Goal: Find specific page/section: Find specific page/section

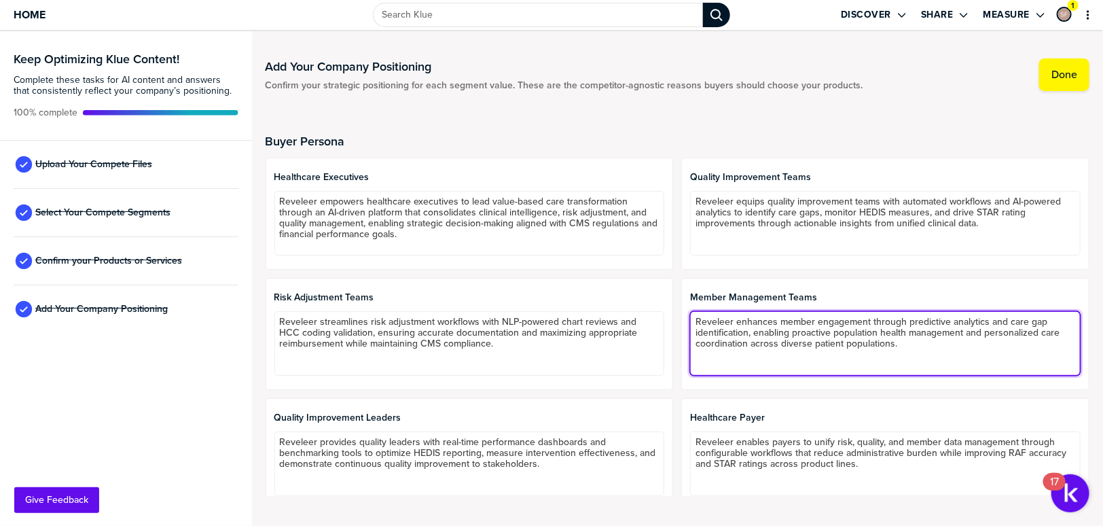
click at [783, 332] on textarea "Reveleer enhances member engagement through predictive analytics and care gap i…" at bounding box center [885, 343] width 391 height 65
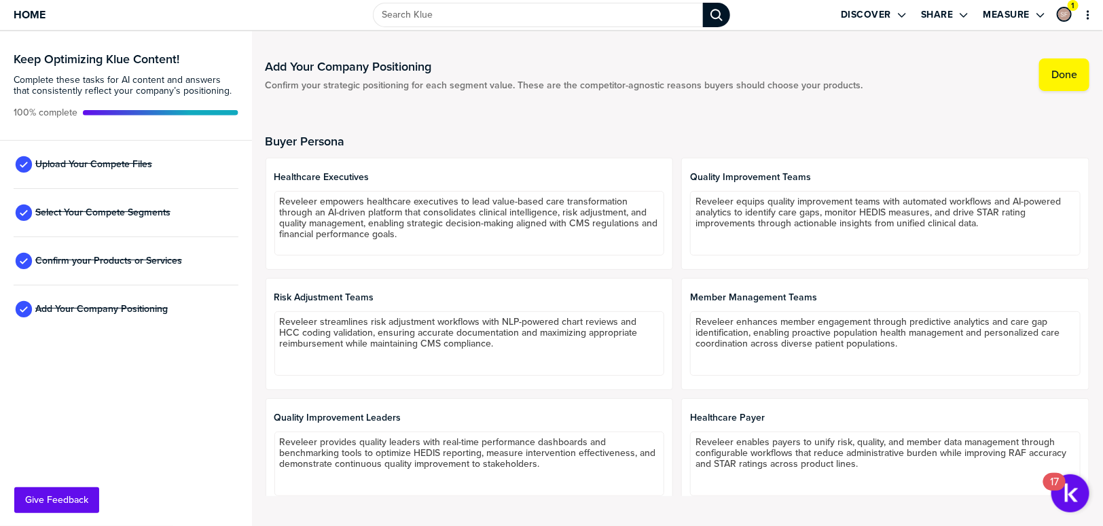
click at [797, 296] on span "Member Management Teams" at bounding box center [885, 297] width 391 height 11
click at [807, 296] on span "Member Management Teams" at bounding box center [885, 297] width 391 height 11
click at [1073, 75] on label "Done" at bounding box center [1065, 75] width 26 height 14
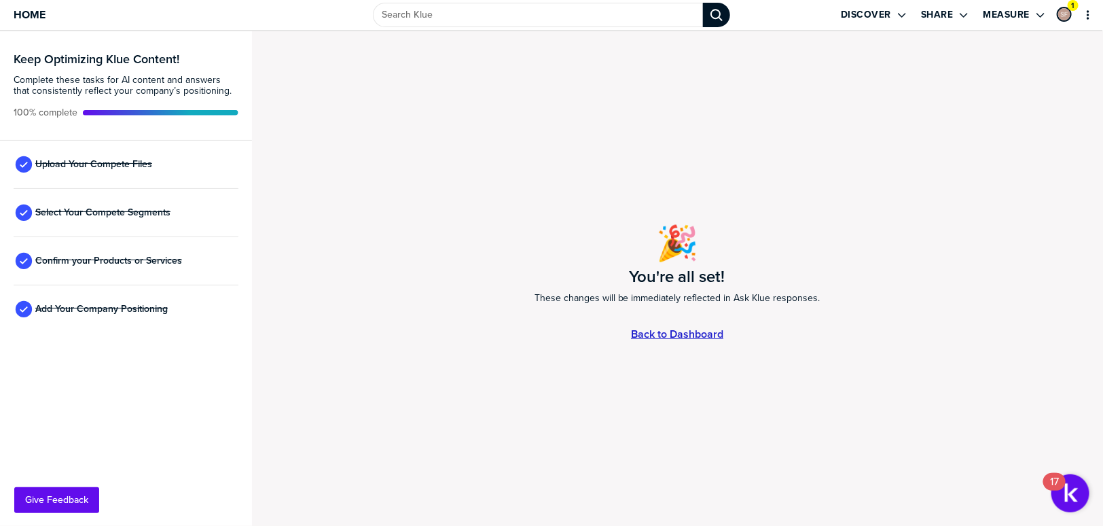
click at [698, 330] on link "Back to Dashboard" at bounding box center [677, 334] width 92 height 12
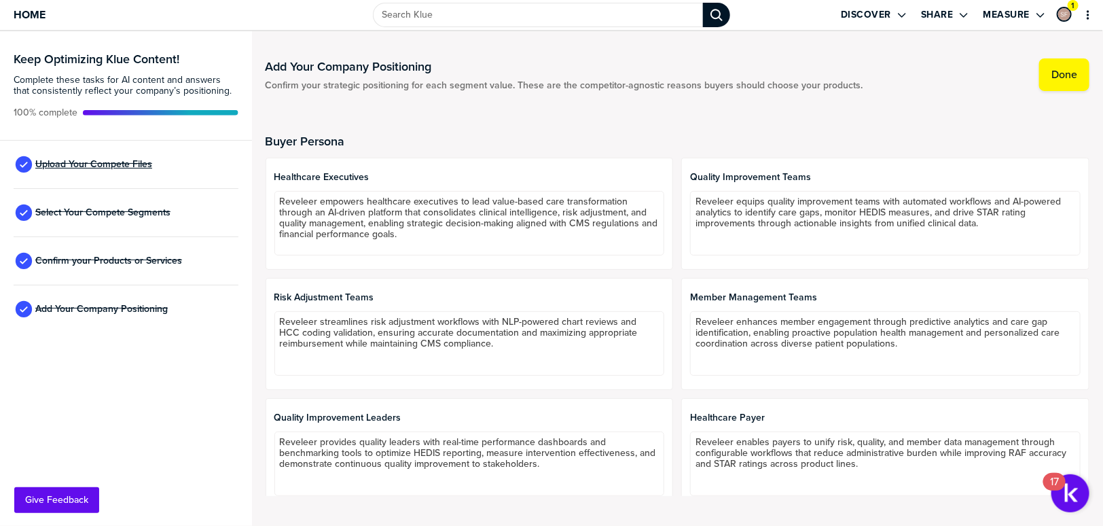
click at [96, 166] on span "Upload Your Compete Files" at bounding box center [93, 164] width 117 height 11
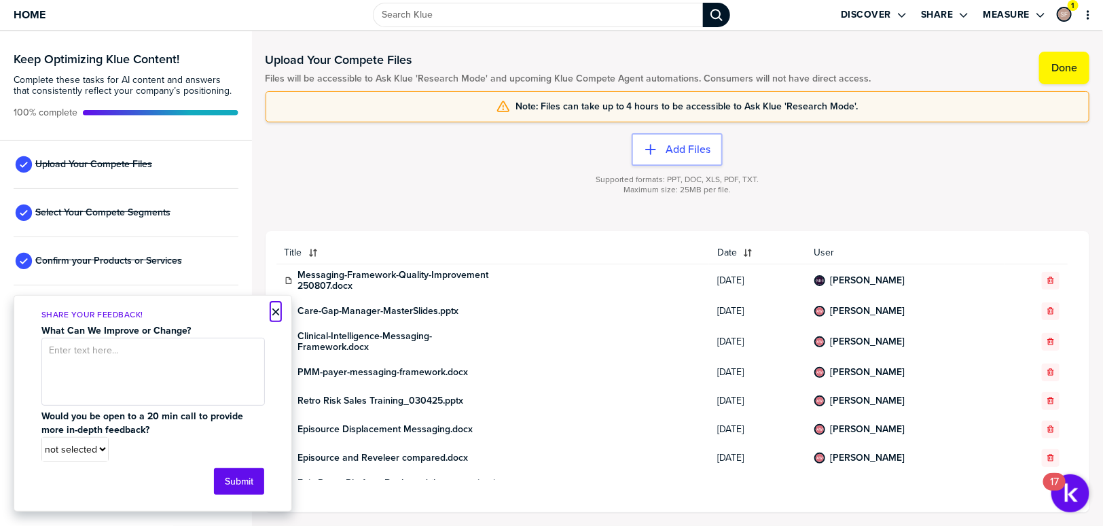
click at [275, 313] on button "×" at bounding box center [276, 312] width 10 height 16
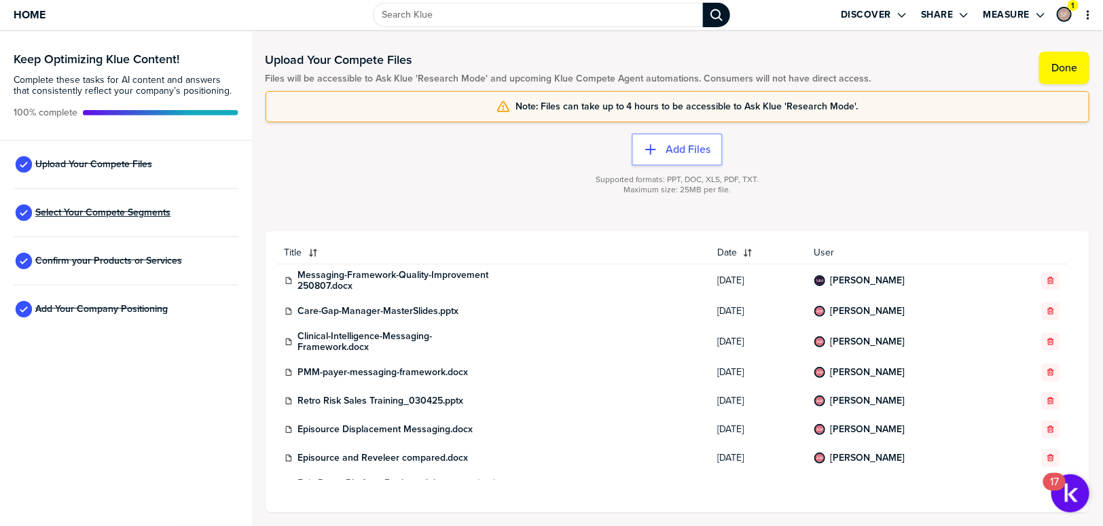
click at [145, 210] on span "Select Your Compete Segments" at bounding box center [102, 212] width 135 height 11
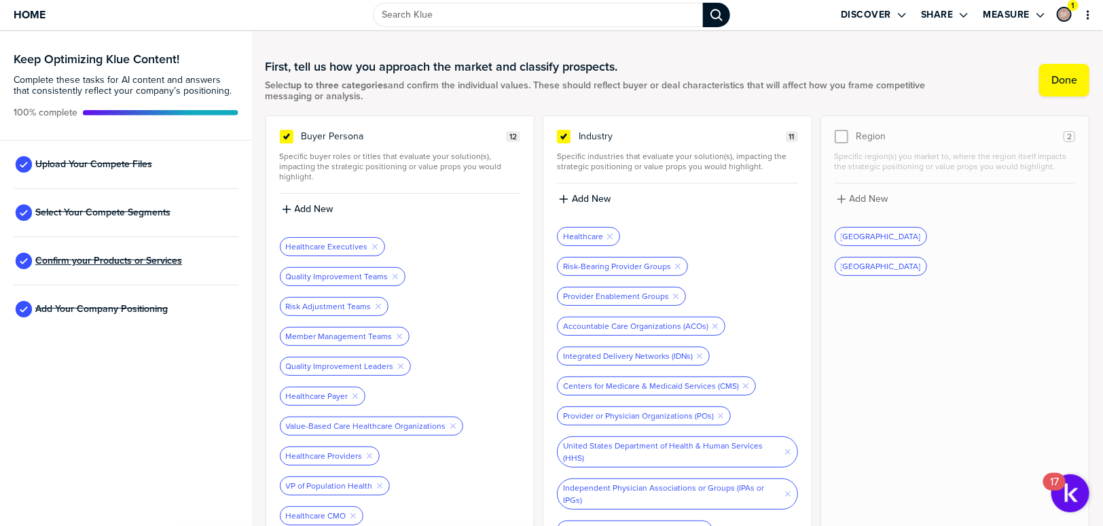
click at [129, 257] on span "Confirm your Products or Services" at bounding box center [108, 260] width 147 height 11
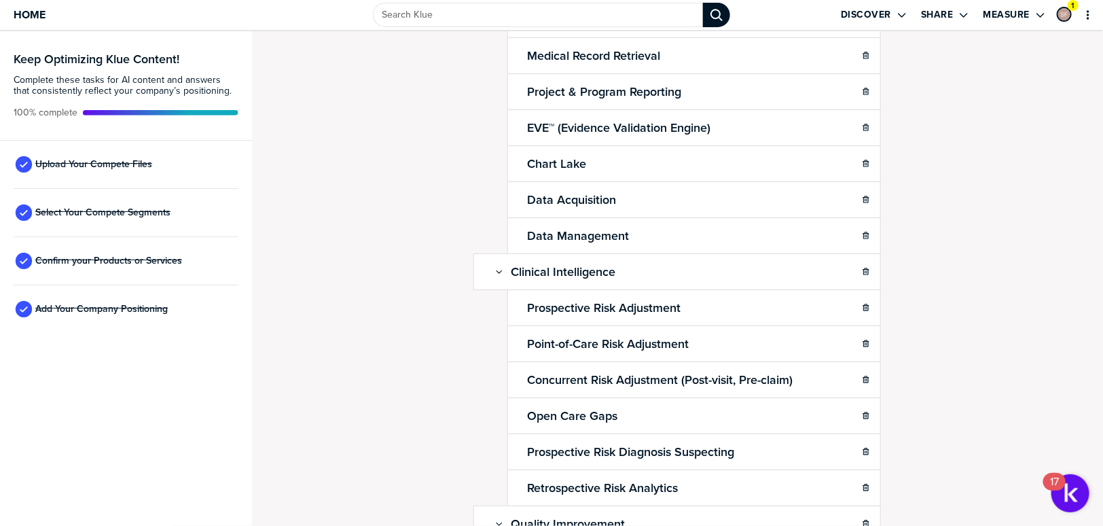
scroll to position [208, 0]
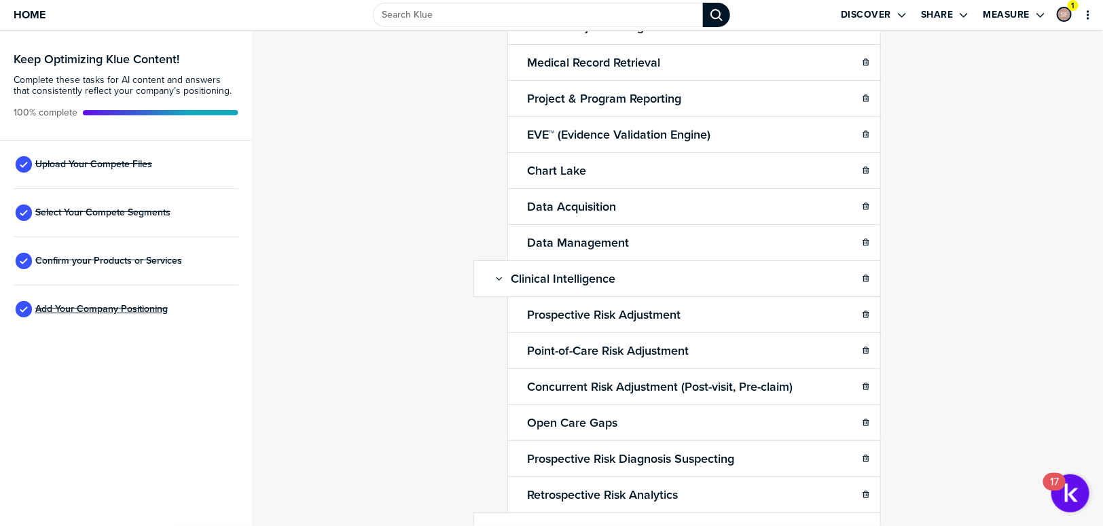
click at [138, 312] on span "Add Your Company Positioning" at bounding box center [101, 309] width 132 height 11
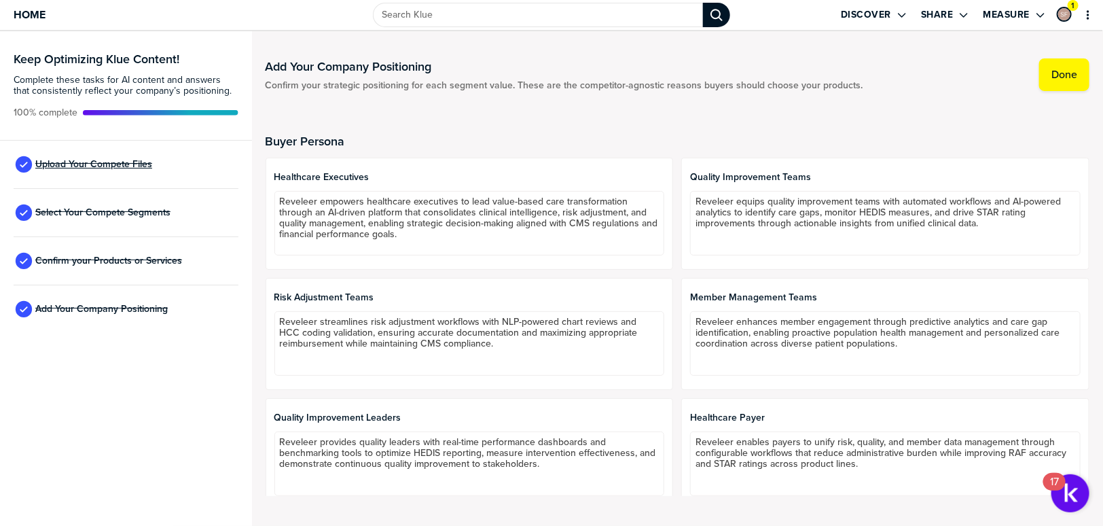
click at [105, 162] on span "Upload Your Compete Files" at bounding box center [93, 164] width 117 height 11
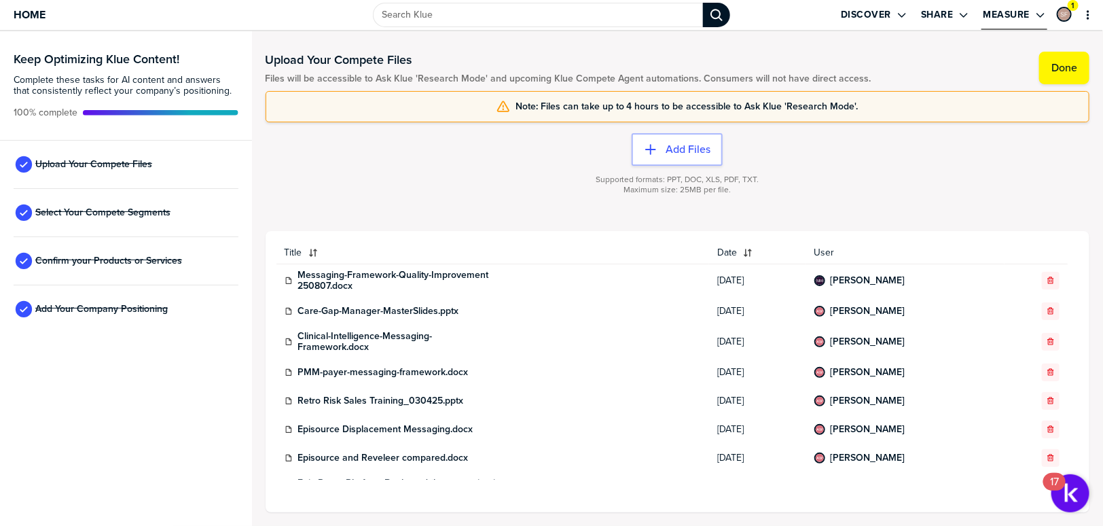
click at [1012, 14] on label "Measure" at bounding box center [1006, 15] width 47 height 12
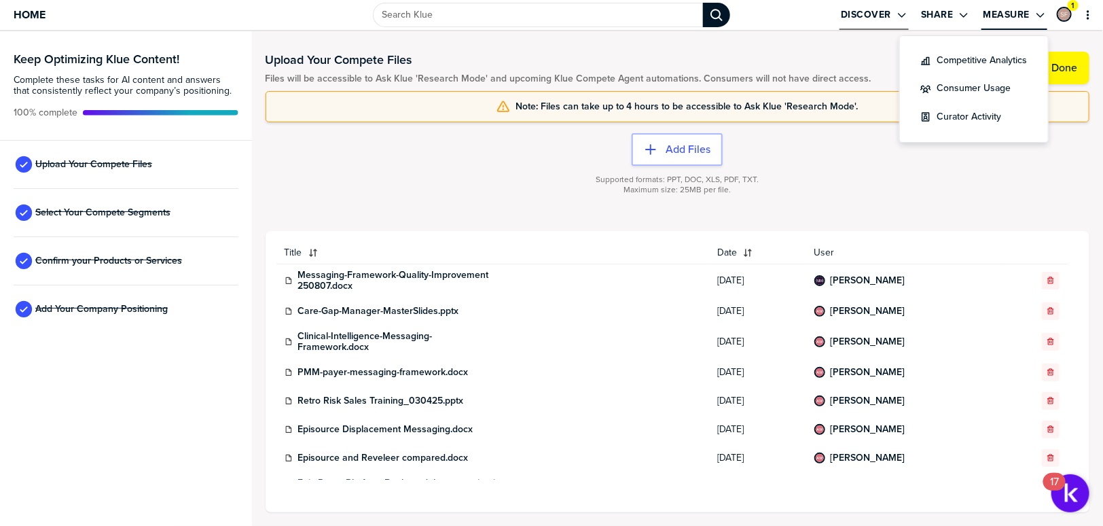
click at [906, 14] on icon "Open Drop" at bounding box center [902, 15] width 8 height 5
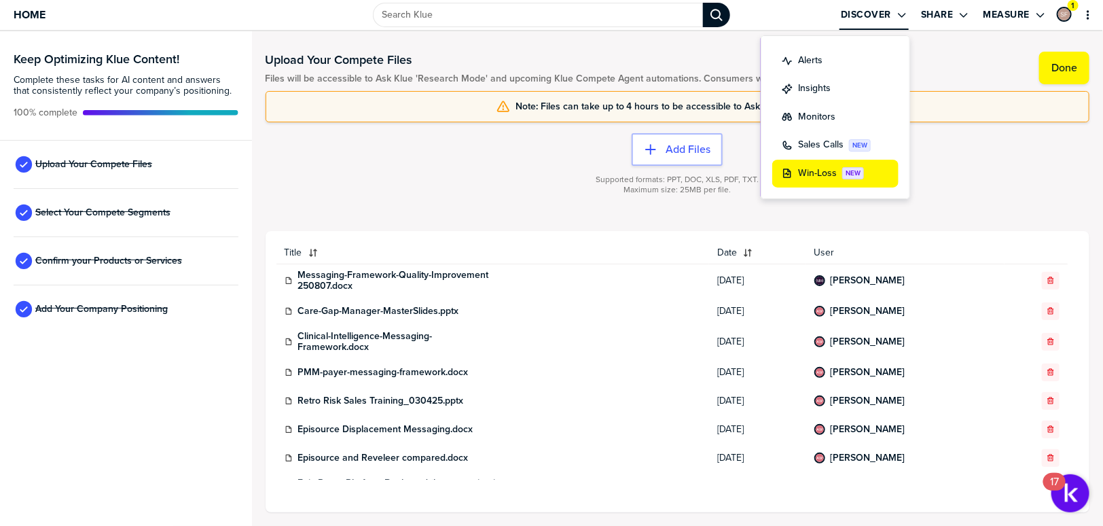
click at [824, 168] on label "Win-Loss" at bounding box center [817, 173] width 39 height 14
